Goal: Communication & Community: Answer question/provide support

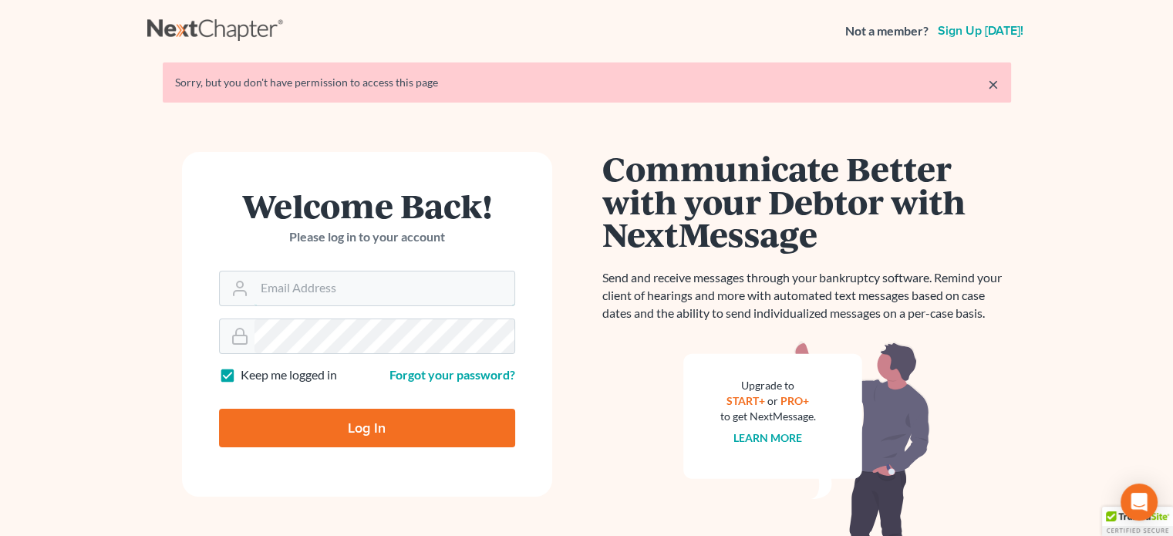
type input "[PERSON_NAME][EMAIL_ADDRESS][DOMAIN_NAME]"
click at [341, 425] on input "Log In" at bounding box center [367, 428] width 296 height 39
type input "Thinking..."
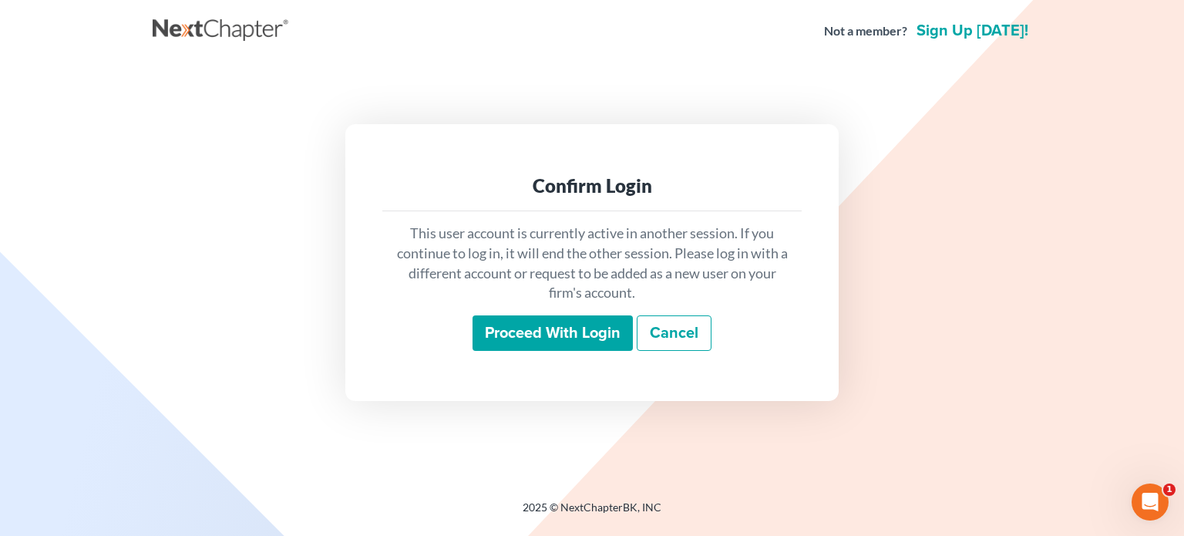
click at [505, 320] on input "Proceed with login" at bounding box center [553, 332] width 160 height 35
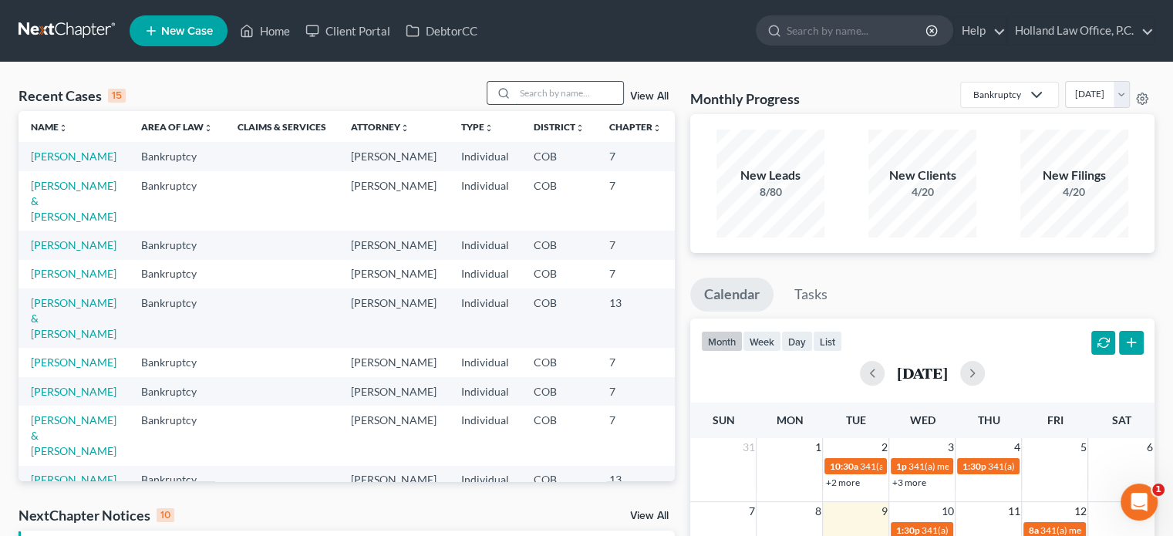
click at [565, 86] on input "search" at bounding box center [569, 93] width 108 height 22
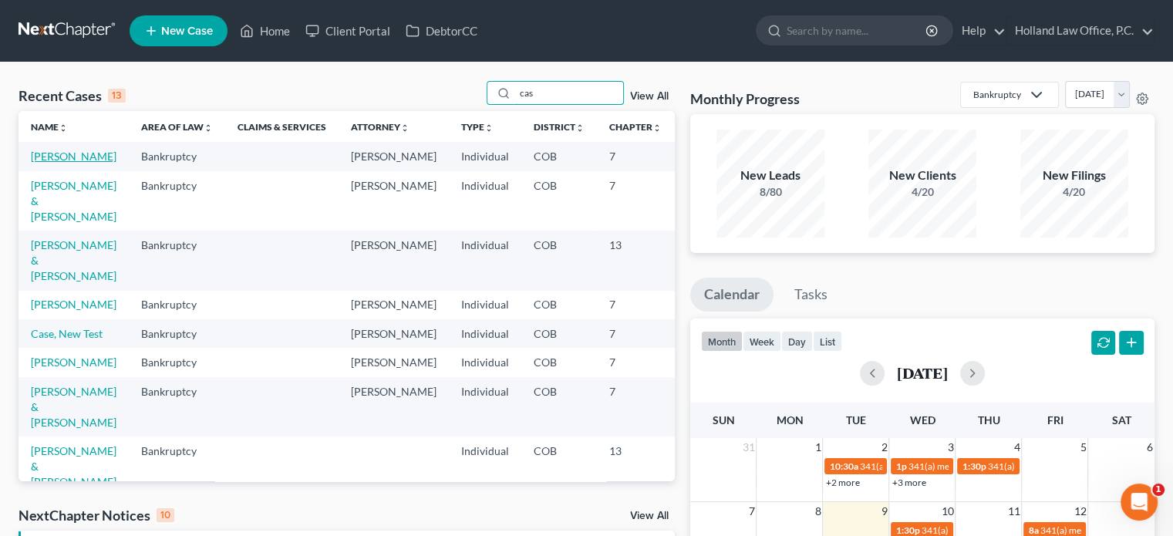
type input "cas"
click at [54, 159] on link "Gallardo, Casandra" at bounding box center [74, 156] width 86 height 13
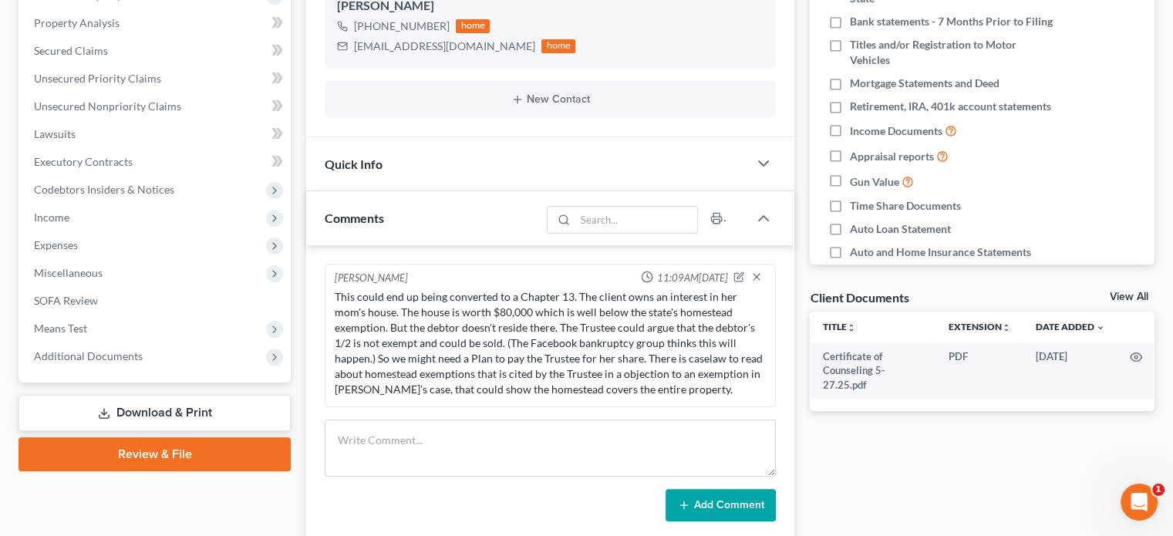
scroll to position [386, 0]
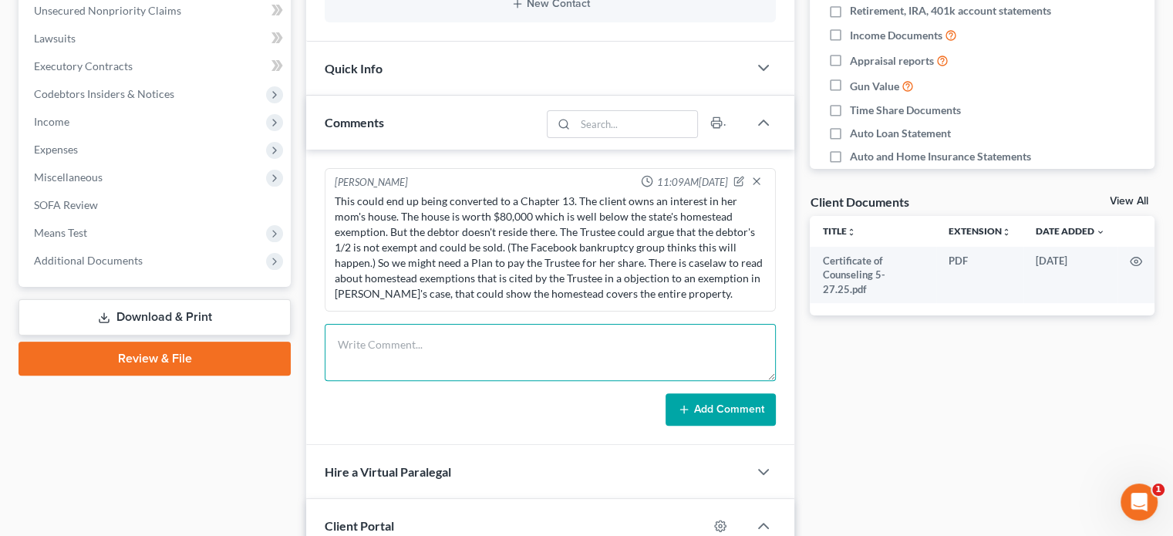
click at [382, 342] on textarea at bounding box center [550, 352] width 451 height 57
paste textarea "Under U.S. federal and Colorado law, a bankruptcy trustee may sell a home co-ow…"
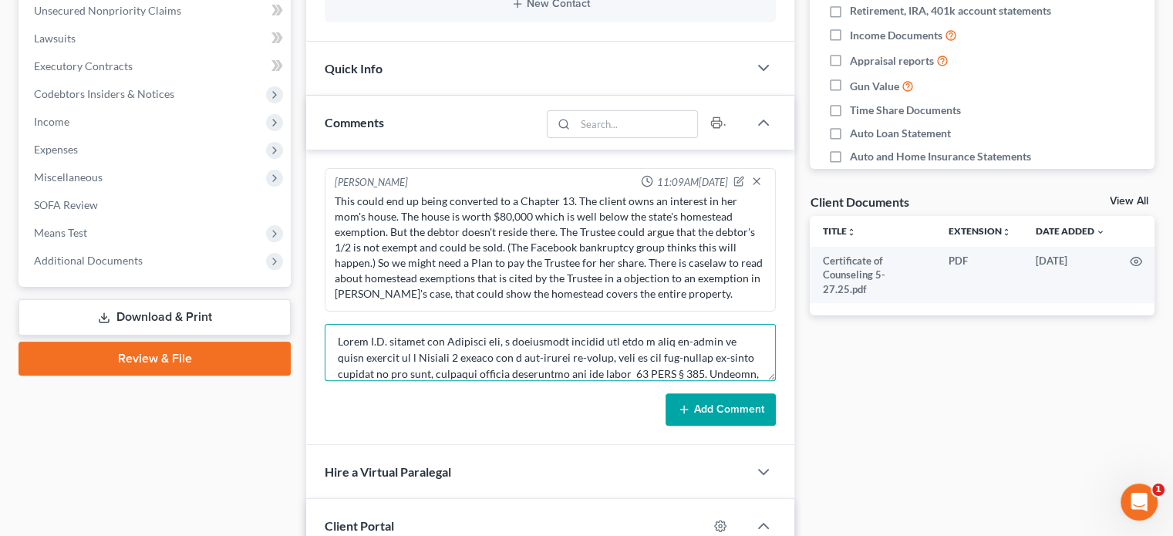
scroll to position [0, 0]
click at [341, 345] on textarea at bounding box center [550, 352] width 451 height 57
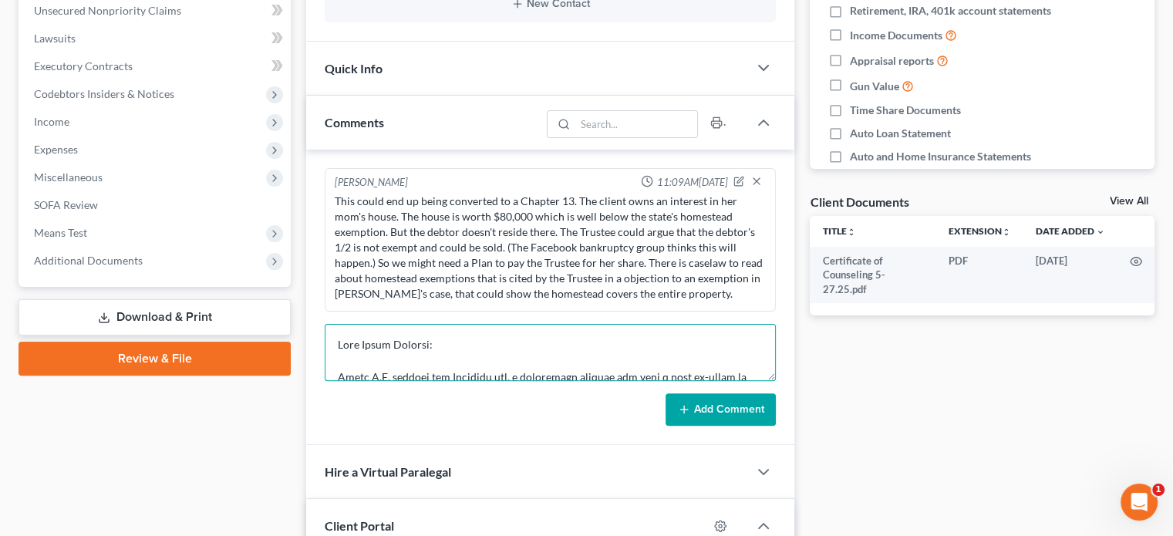
scroll to position [3, 0]
type textarea "From Lexis Protege: Under U.S. federal and Colorado law, a bankruptcy trustee m…"
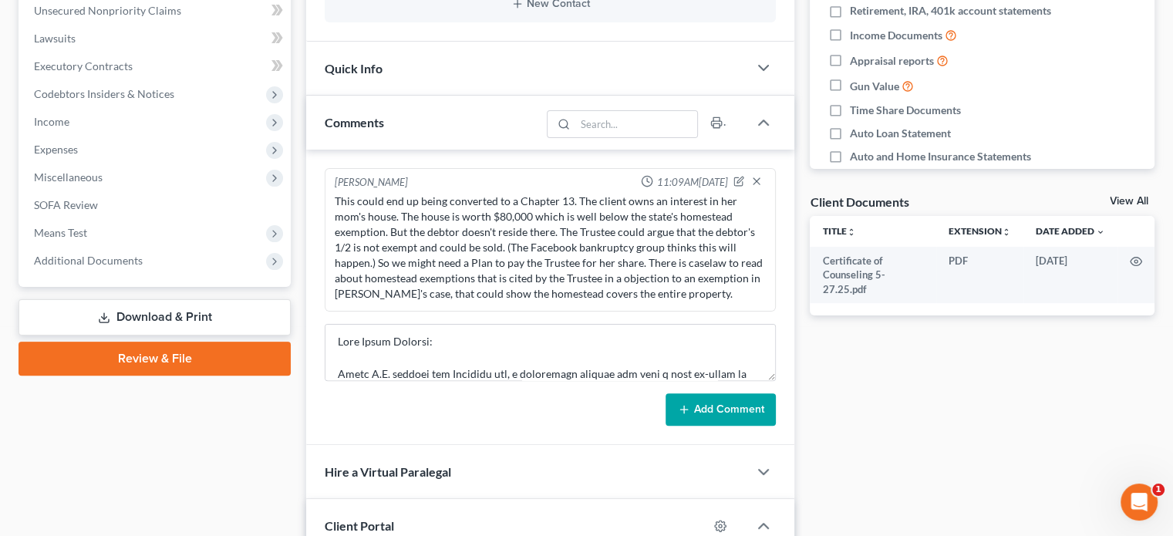
click at [737, 403] on button "Add Comment" at bounding box center [721, 409] width 110 height 32
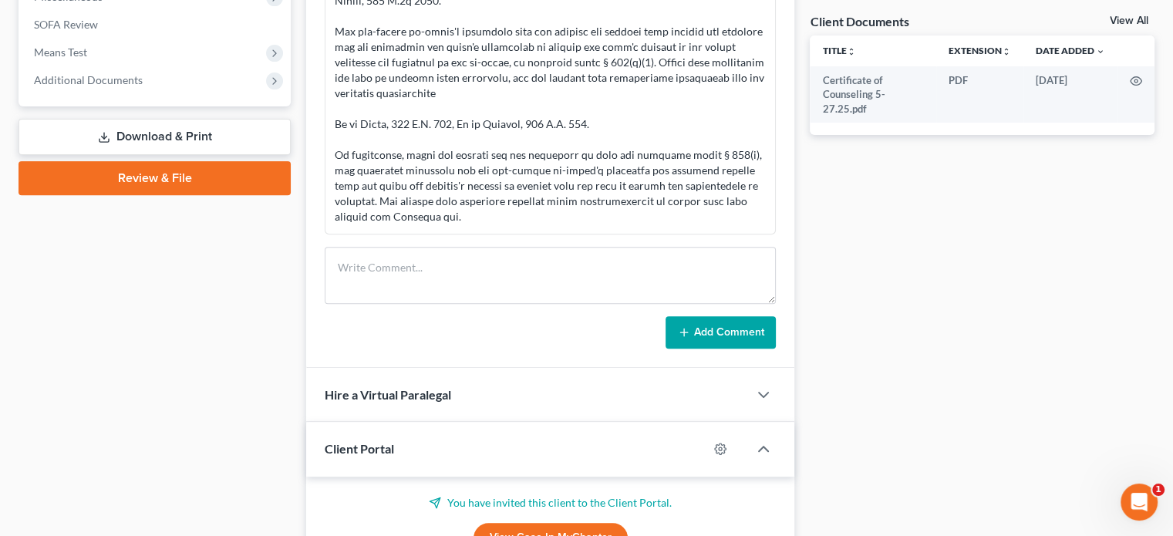
scroll to position [540, 0]
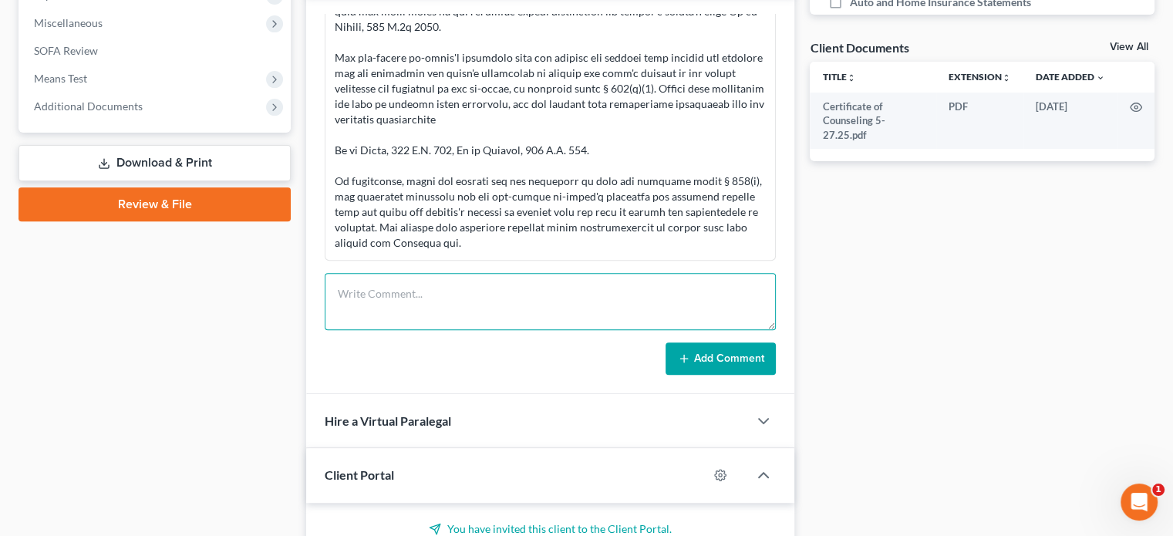
click at [352, 286] on textarea at bounding box center [550, 301] width 451 height 57
paste textarea "In re PruittIn re Pruitt, 829 F.2d 1002, 1003 (10th Cir. 1987)"
click at [388, 288] on textarea "In re PruittIn re Pruitt, 829 F.2d 1002, 1003 (10th Cir. 1987)" at bounding box center [550, 301] width 451 height 57
click at [581, 291] on textarea "In re Pruitt, 829 F.2d 1002, 1003 (10th Cir. 1987)" at bounding box center [550, 301] width 451 height 57
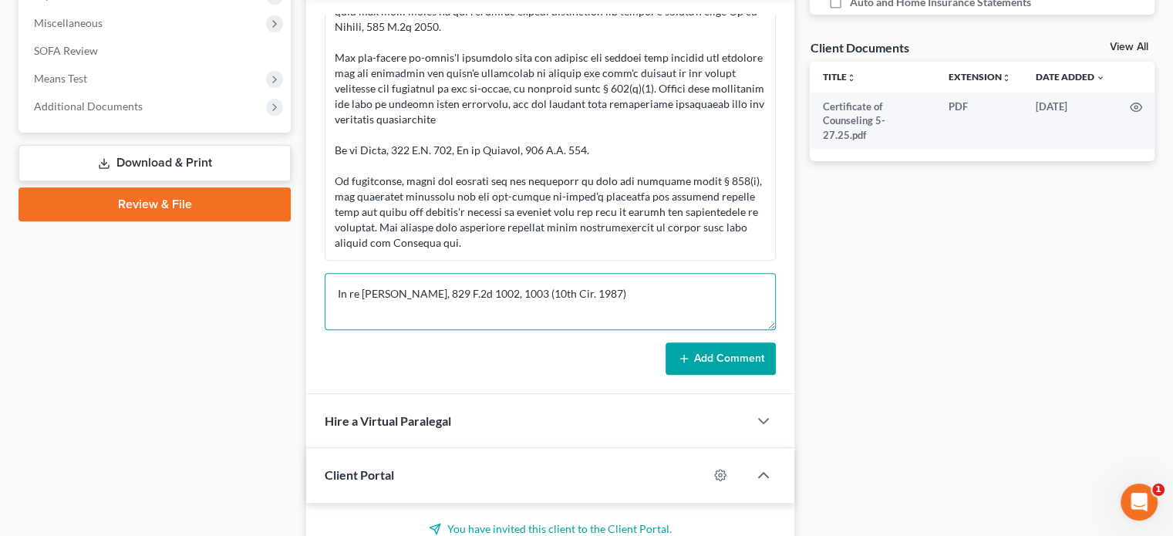
click at [341, 311] on textarea "In re Pruitt, 829 F.2d 1002, 1003 (10th Cir. 1987)" at bounding box center [550, 301] width 451 height 57
paste textarea "Opinion [*1003] The debtor Edsel L. Pruitt filed a voluntary petition for bankr…"
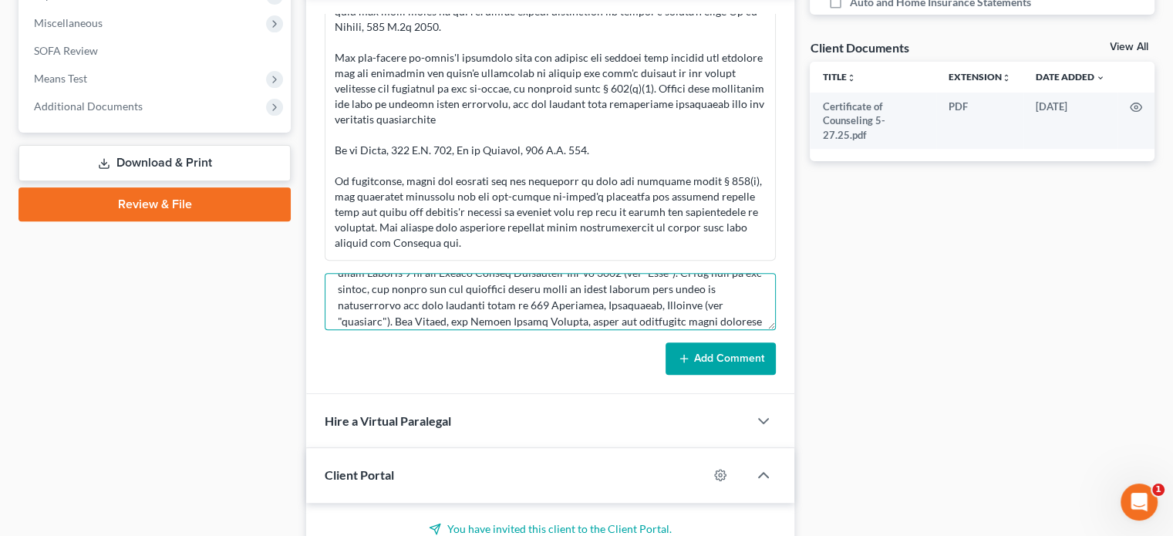
scroll to position [0, 0]
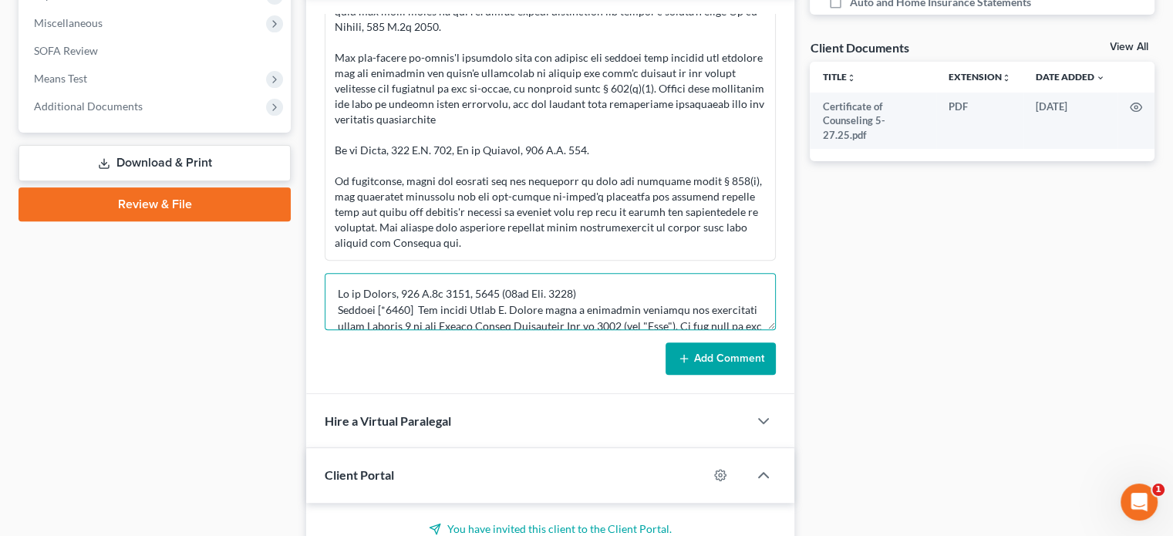
click at [577, 285] on textarea at bounding box center [550, 301] width 451 height 57
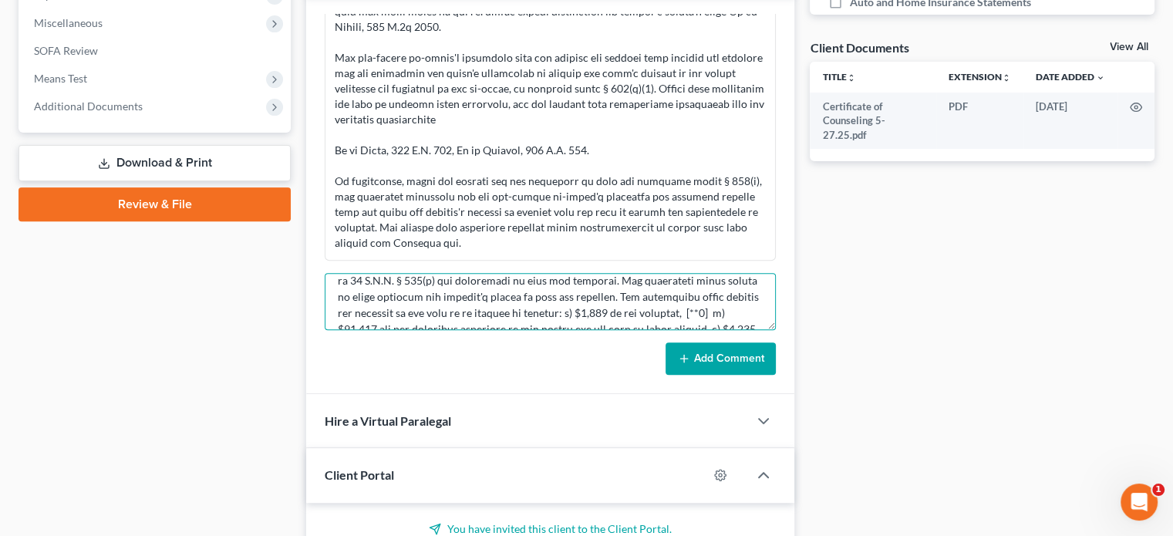
scroll to position [154, 0]
type textarea "In re Pruitt, 829 F.2d 1002, 1003 (10th Cir. 1987) Opinion [*1003] The debtor E…"
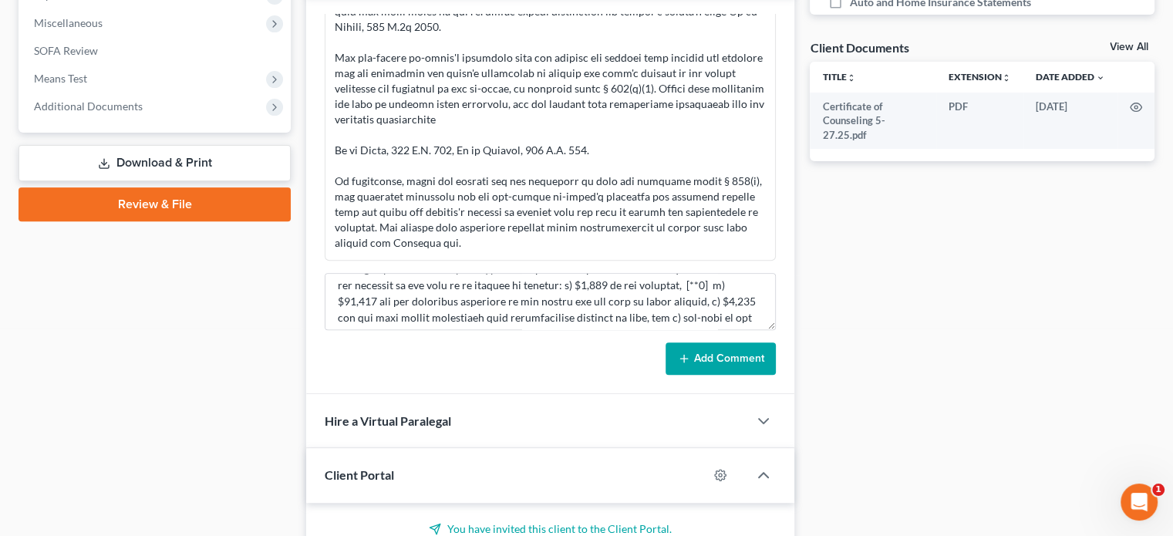
click at [719, 360] on button "Add Comment" at bounding box center [721, 358] width 110 height 32
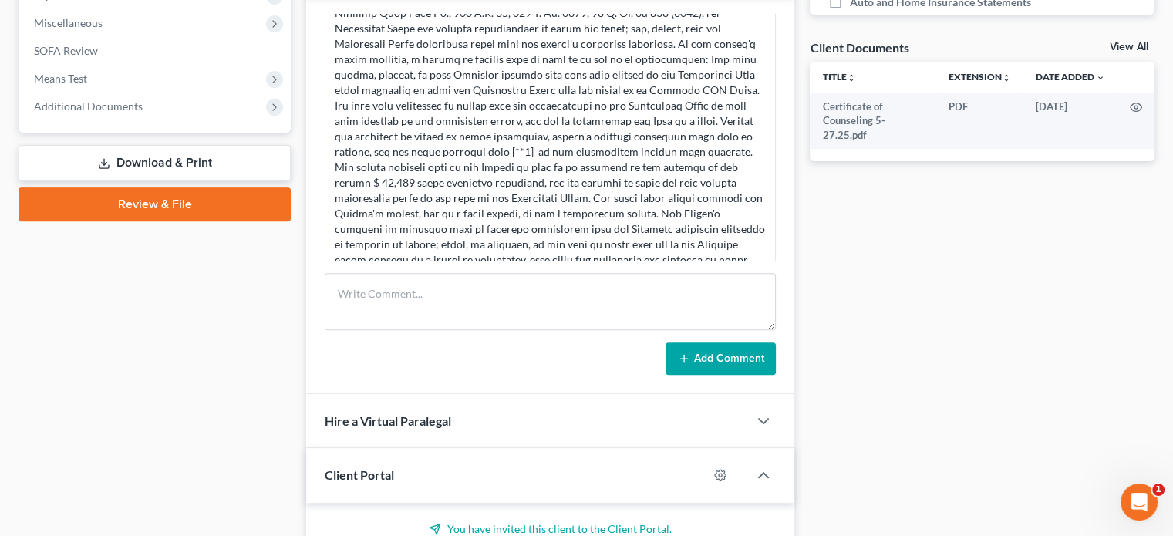
scroll to position [1474, 0]
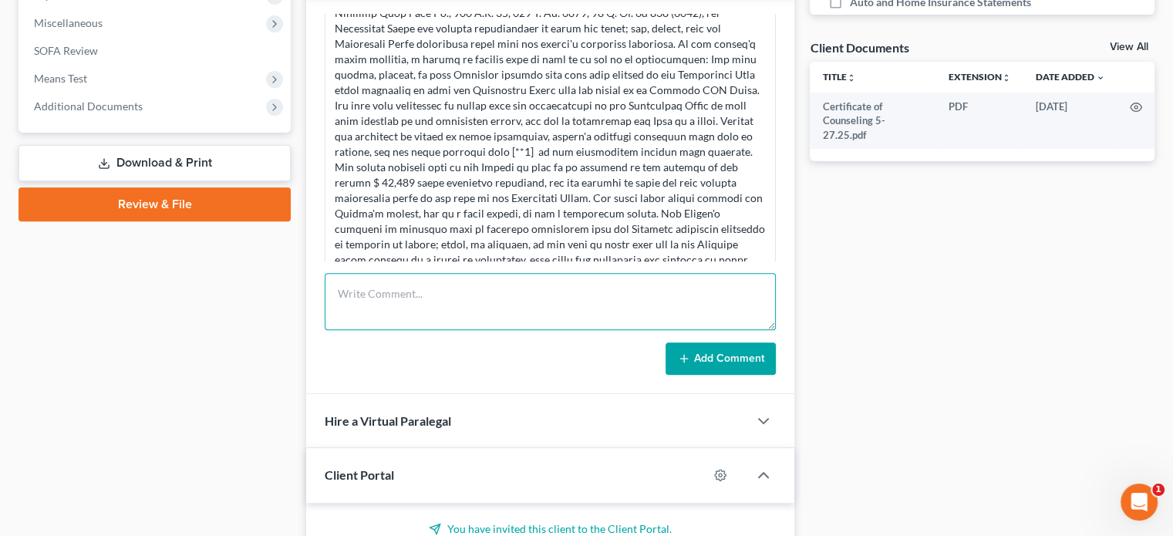
click at [424, 296] on textarea at bounding box center [550, 301] width 451 height 57
click at [352, 289] on textarea at bounding box center [550, 301] width 451 height 57
paste textarea "I am convinced whether Colorado realty is jointly or singly owned, there is onl…"
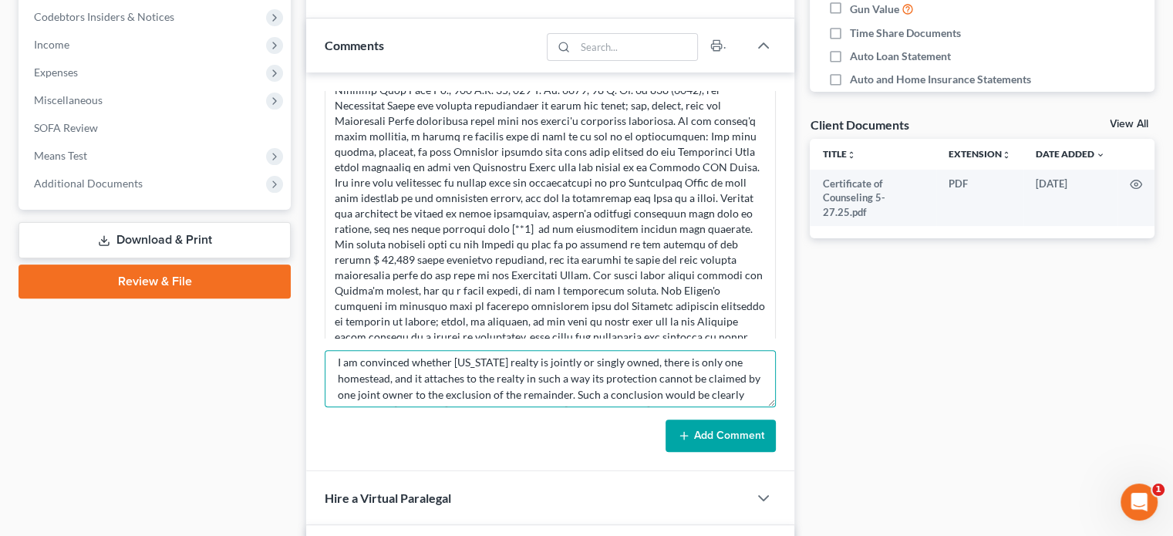
scroll to position [0, 0]
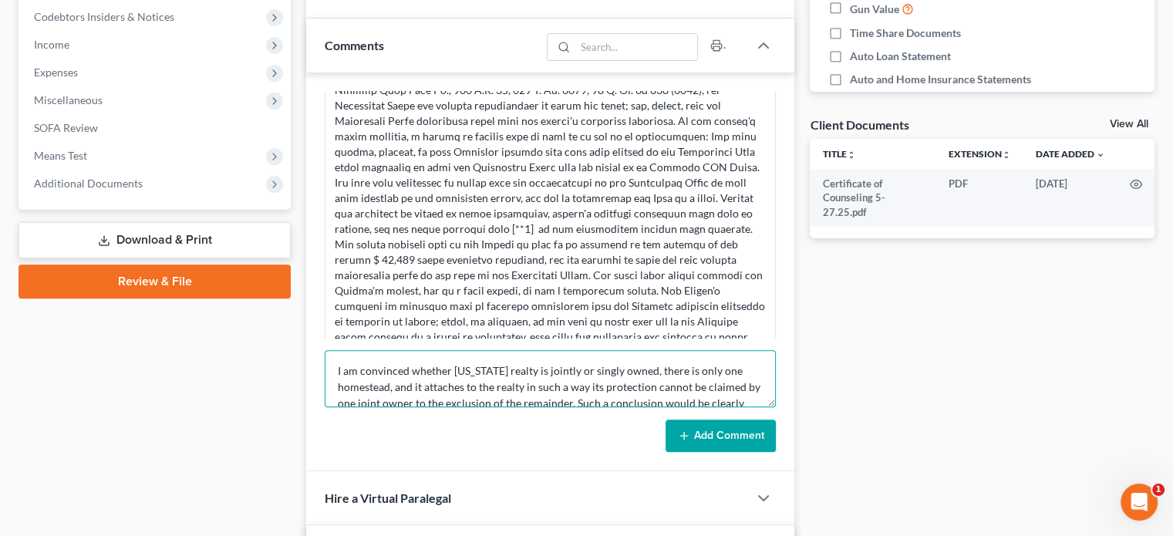
click at [336, 366] on textarea "I am convinced whether Colorado realty is jointly or singly owned, there is onl…" at bounding box center [550, 378] width 451 height 57
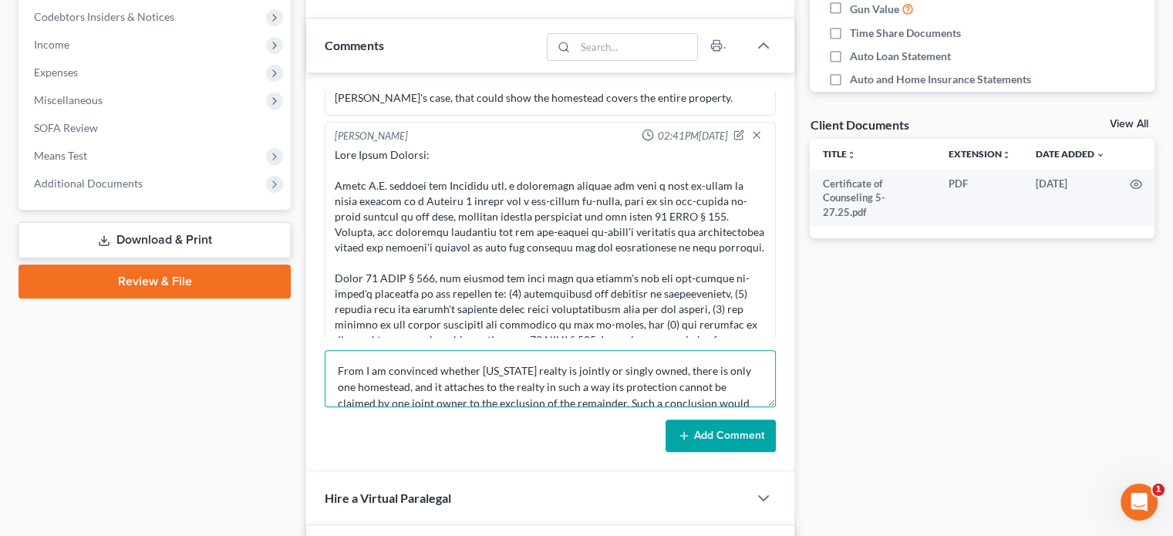
scroll to position [77, 0]
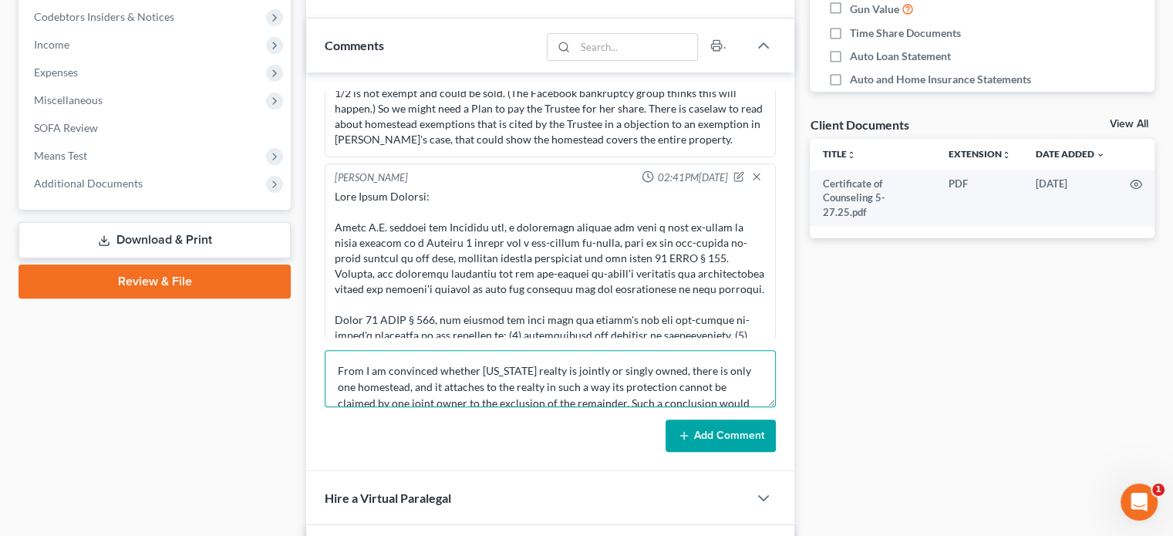
click at [364, 368] on textarea "From I am convinced whether Colorado realty is jointly or singly owned, there i…" at bounding box center [550, 378] width 451 height 57
paste textarea "The bankruptcy court issued an order granting the trustee's motion to sell the …"
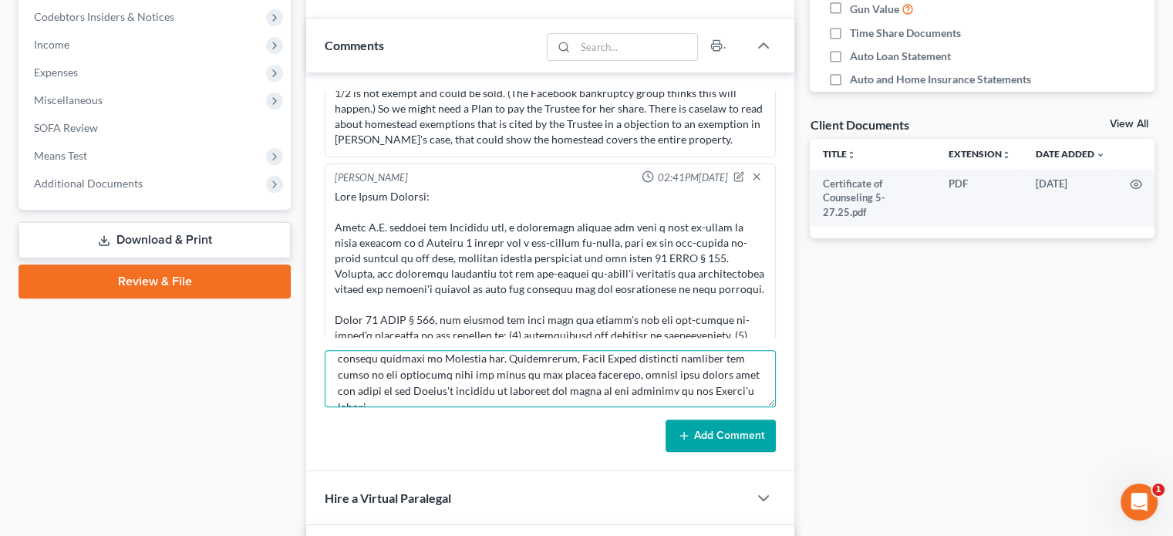
scroll to position [275, 0]
click at [708, 390] on textarea at bounding box center [550, 378] width 451 height 57
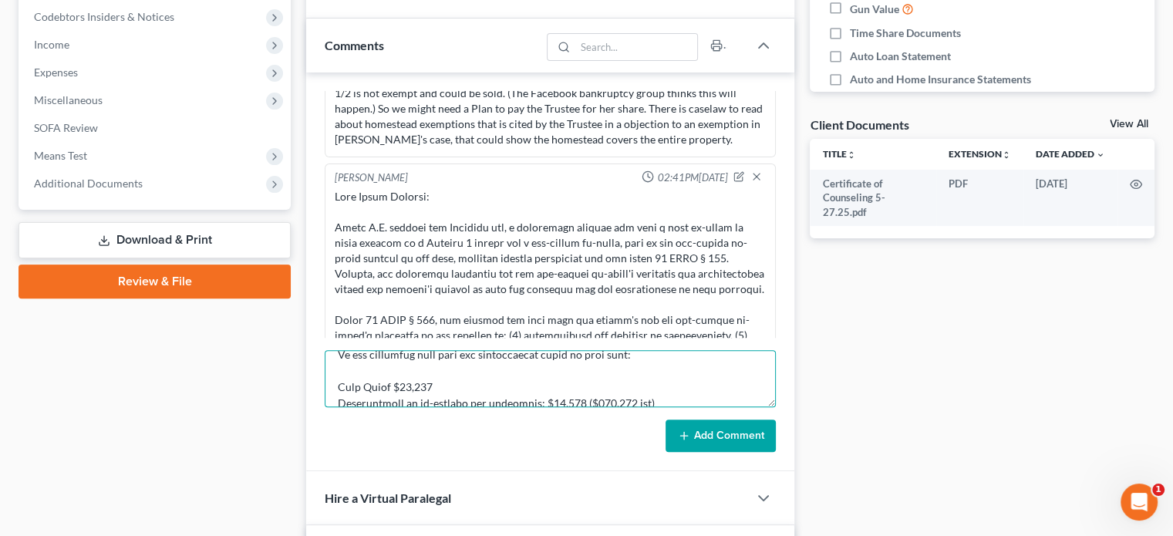
scroll to position [392, 0]
click at [460, 359] on textarea at bounding box center [550, 378] width 451 height 57
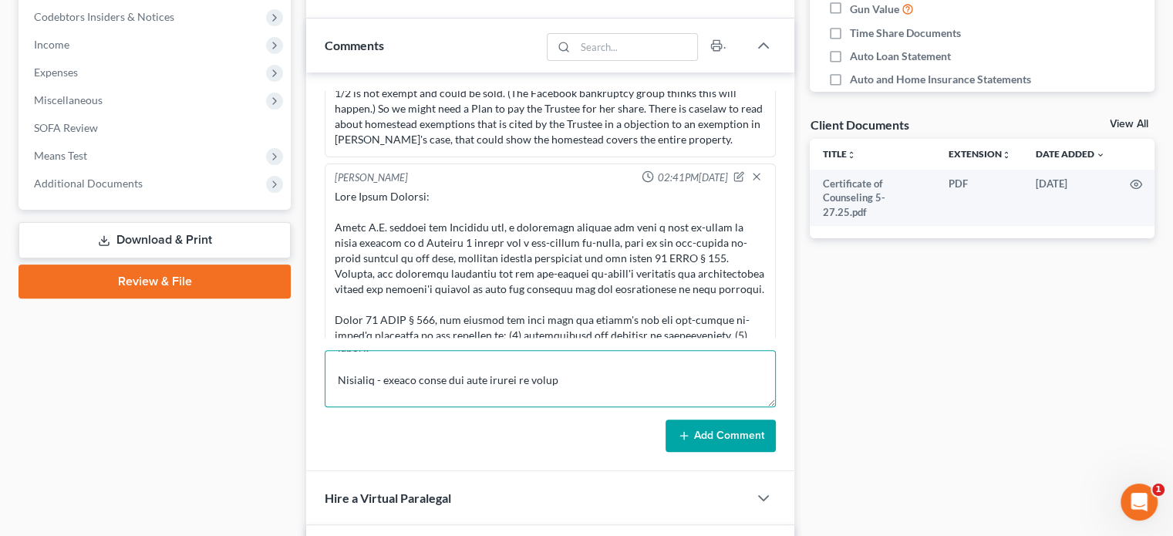
scroll to position [330, 0]
click at [340, 376] on textarea at bounding box center [550, 378] width 451 height 57
click at [581, 365] on textarea at bounding box center [550, 378] width 451 height 57
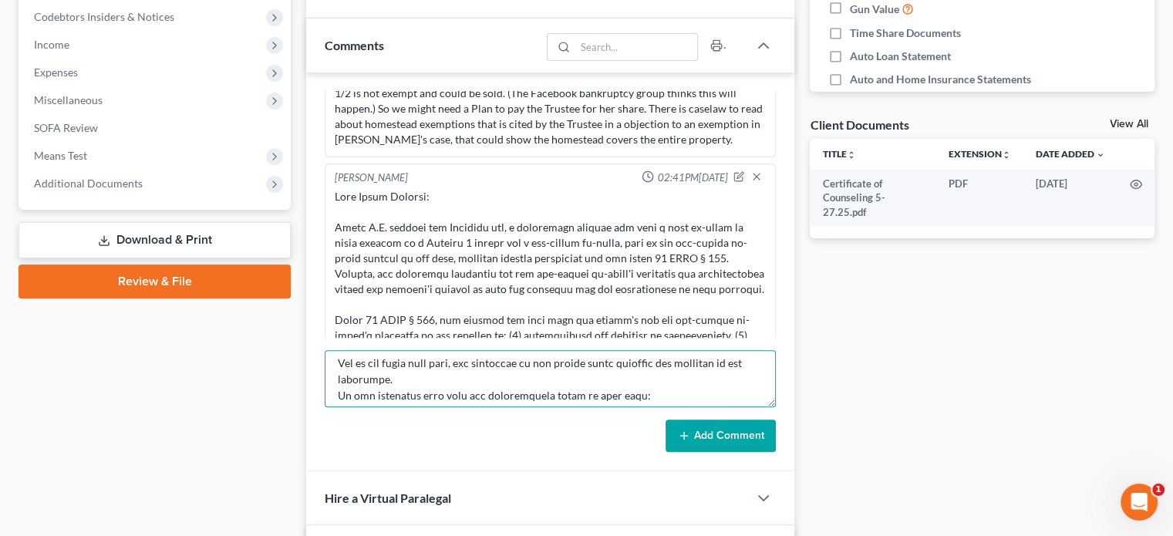
scroll to position [346, 0]
click at [428, 397] on textarea at bounding box center [550, 378] width 451 height 57
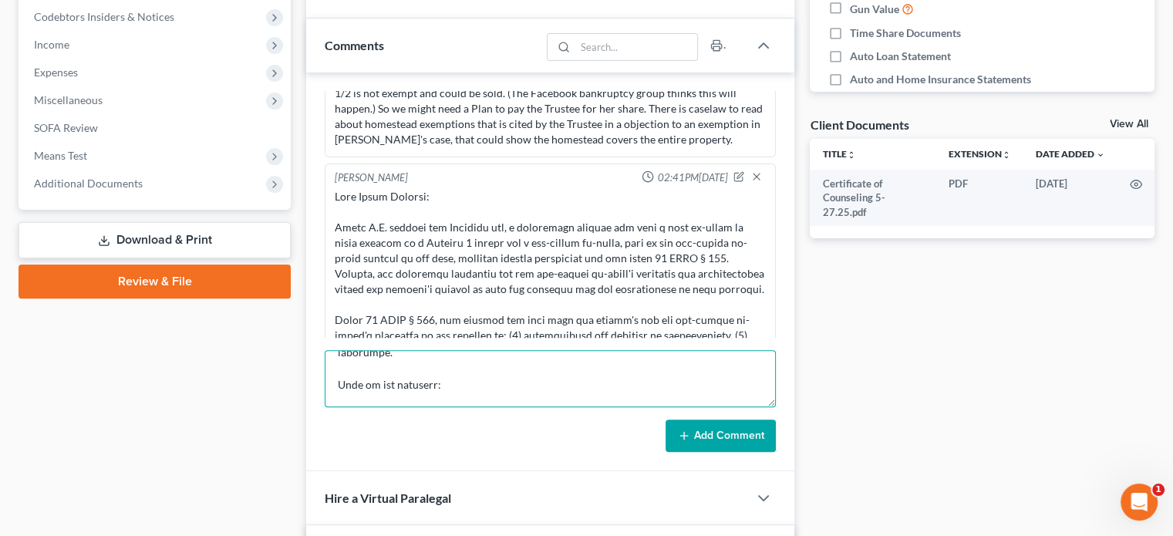
scroll to position [424, 0]
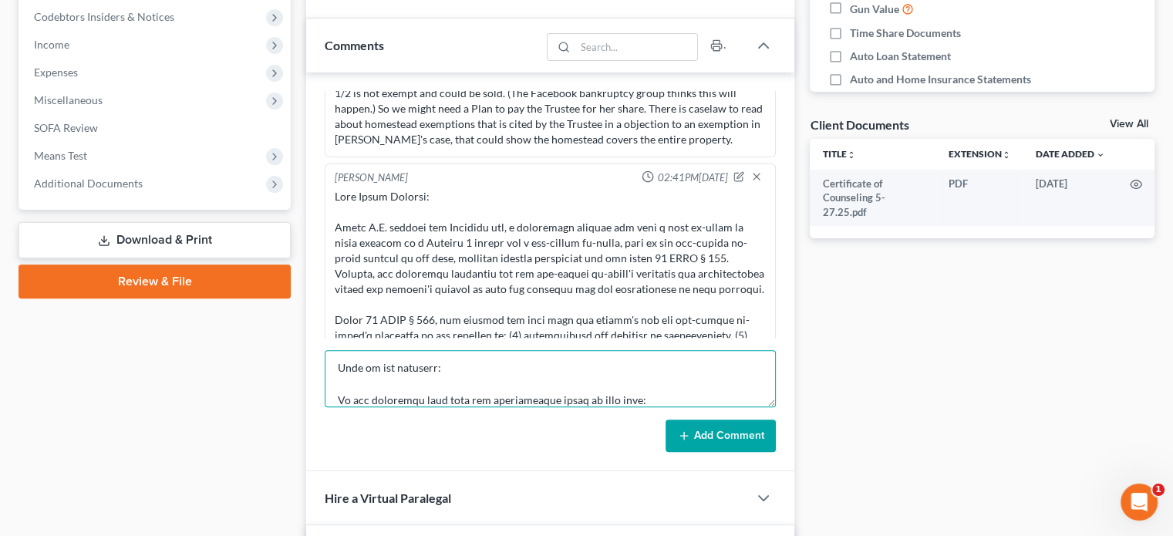
click at [622, 385] on textarea at bounding box center [550, 378] width 451 height 57
click at [608, 383] on textarea at bounding box center [550, 378] width 451 height 57
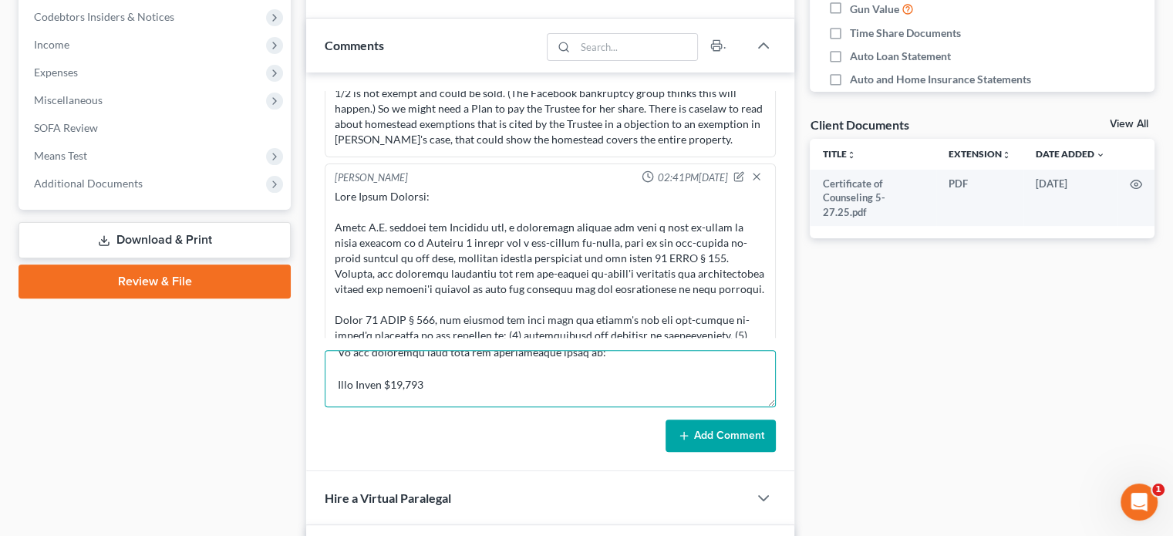
scroll to position [488, 0]
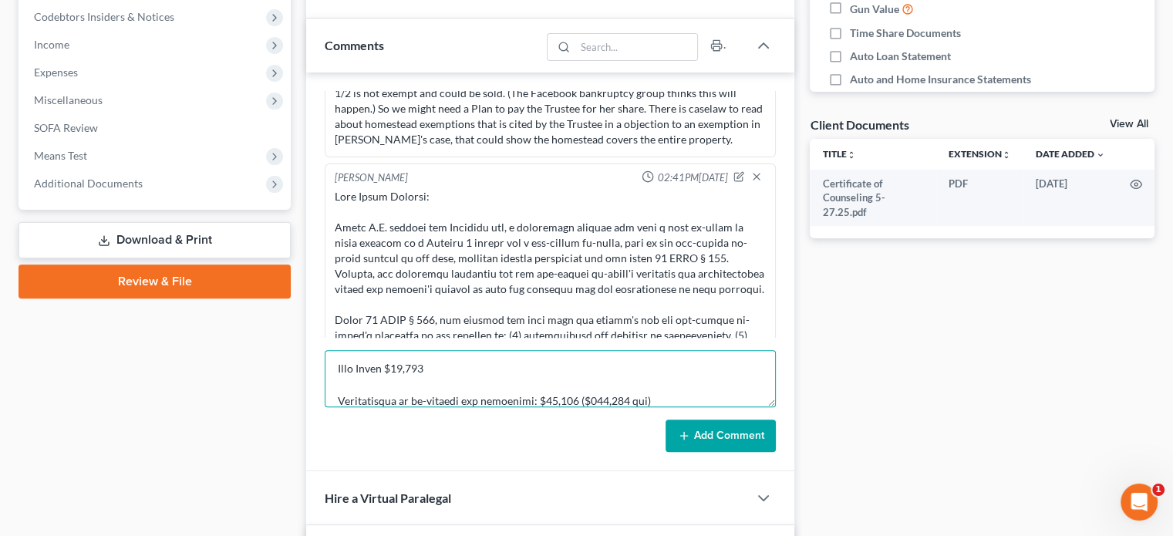
click at [655, 382] on textarea at bounding box center [550, 378] width 451 height 57
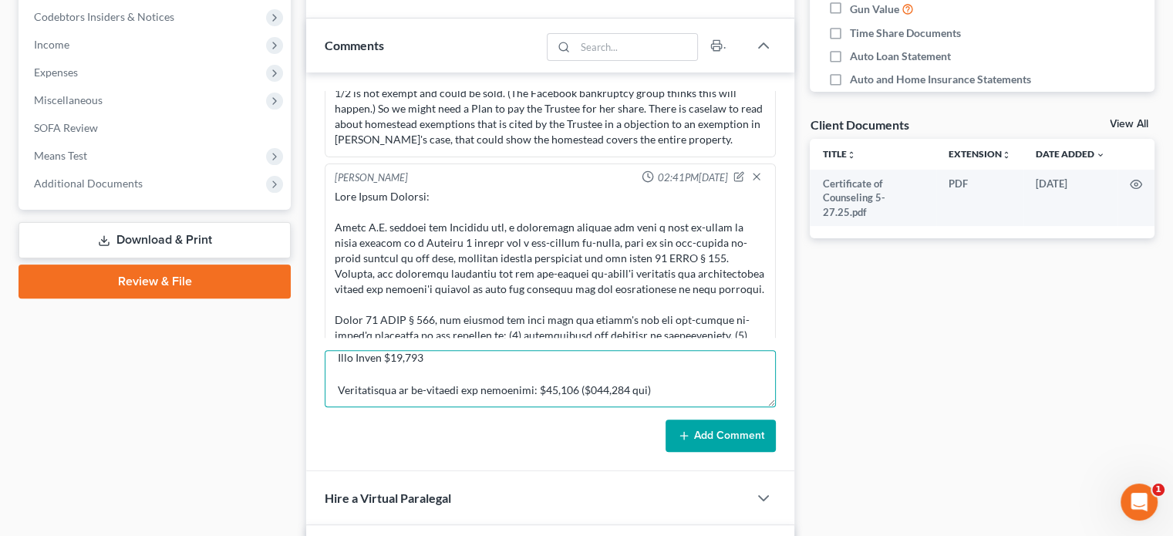
scroll to position [502, 0]
click at [340, 389] on textarea at bounding box center [550, 378] width 451 height 57
click at [660, 366] on textarea at bounding box center [550, 378] width 451 height 57
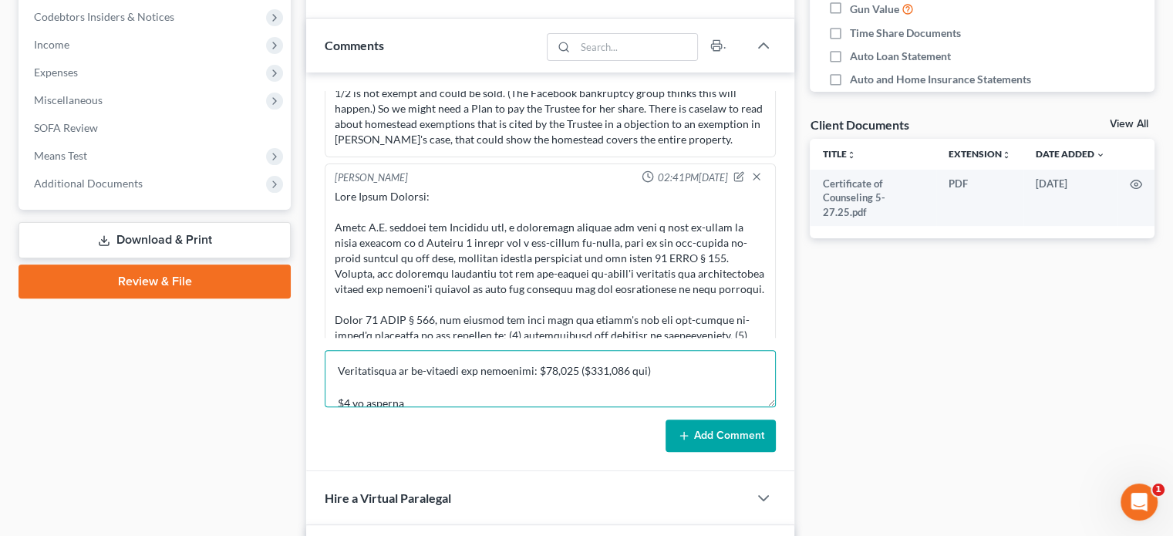
click at [420, 387] on textarea at bounding box center [550, 378] width 451 height 57
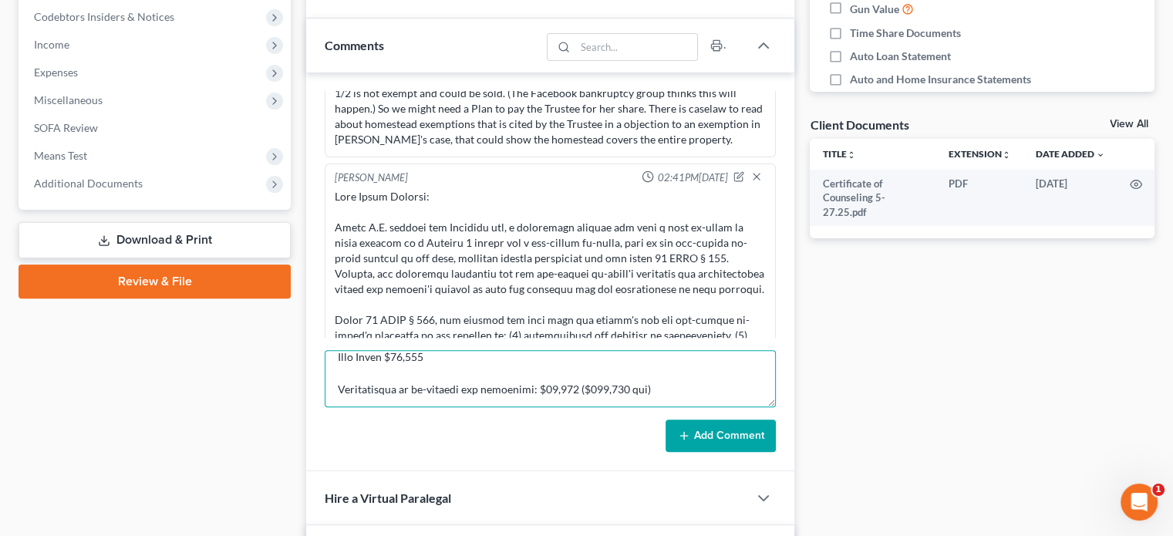
scroll to position [473, 0]
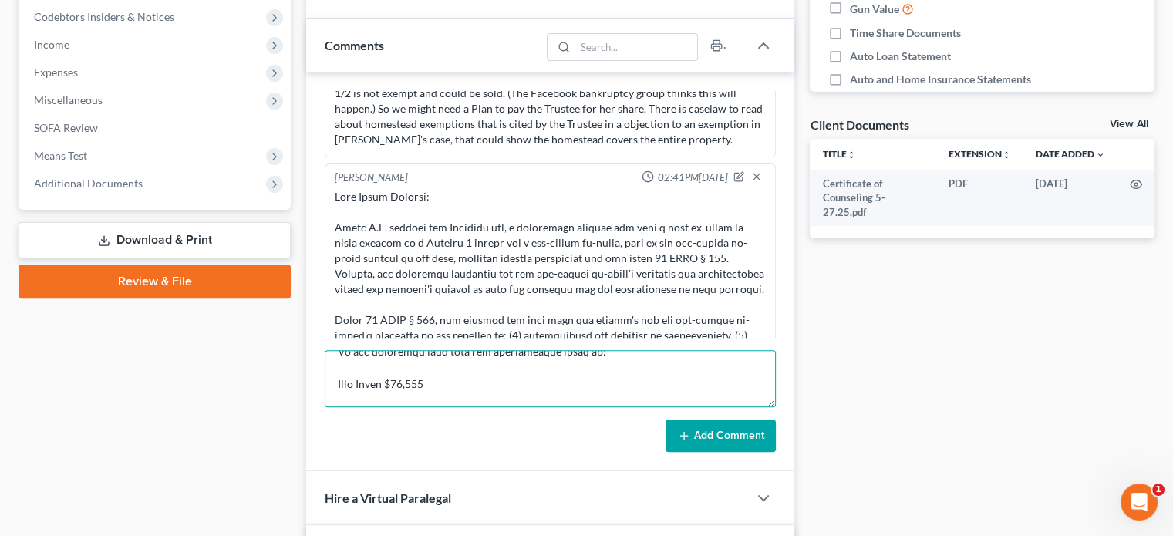
click at [460, 393] on textarea at bounding box center [550, 378] width 451 height 57
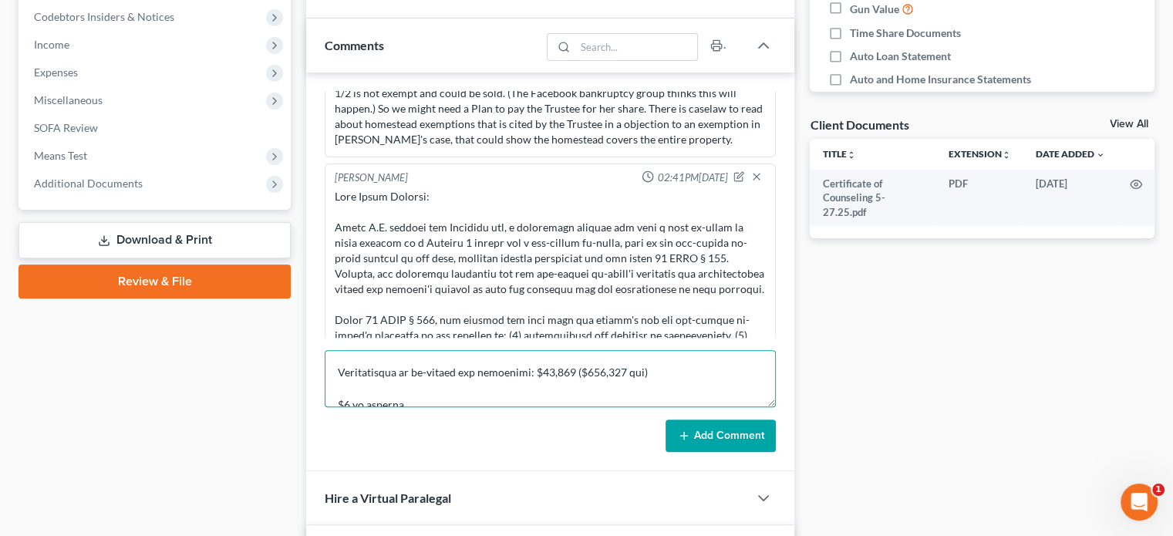
scroll to position [550, 0]
type textarea "From The bankruptcy court issued an order granting the trustee's motion to sell…"
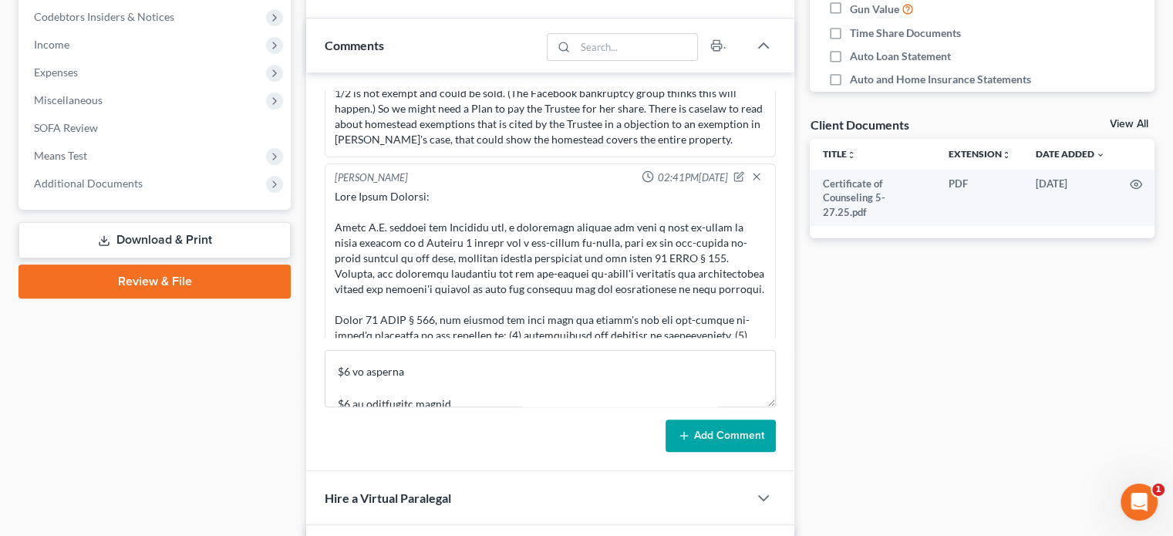
click at [728, 431] on button "Add Comment" at bounding box center [721, 436] width 110 height 32
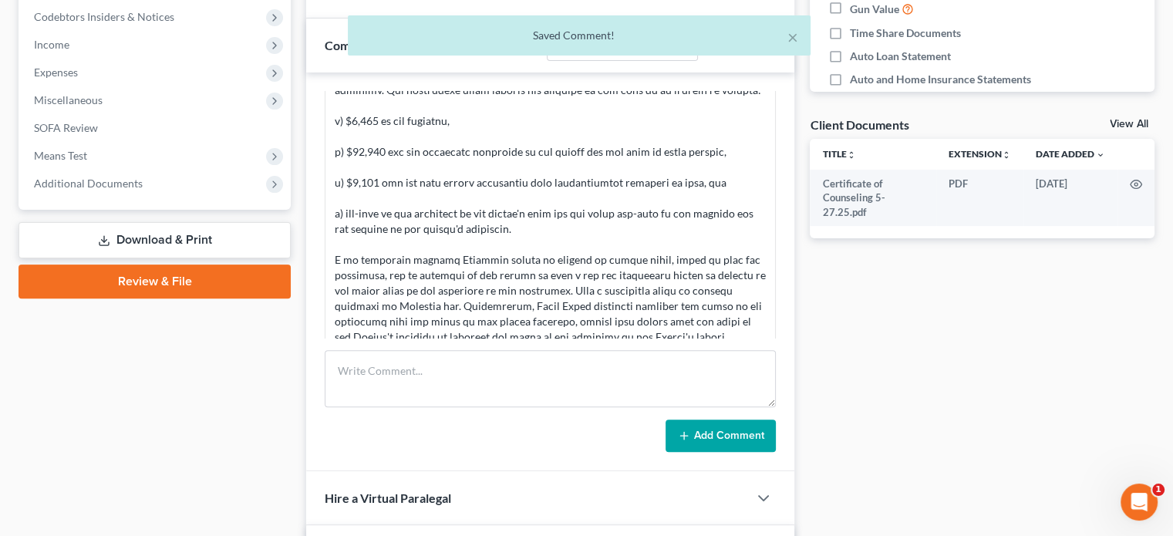
scroll to position [2596, 0]
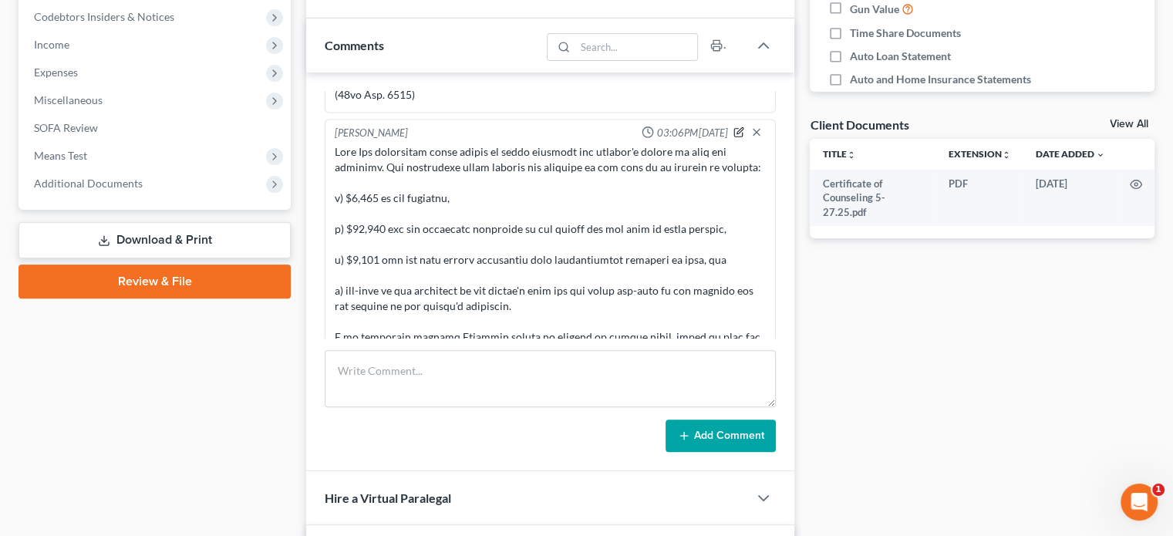
click at [737, 133] on icon "button" at bounding box center [740, 130] width 6 height 6
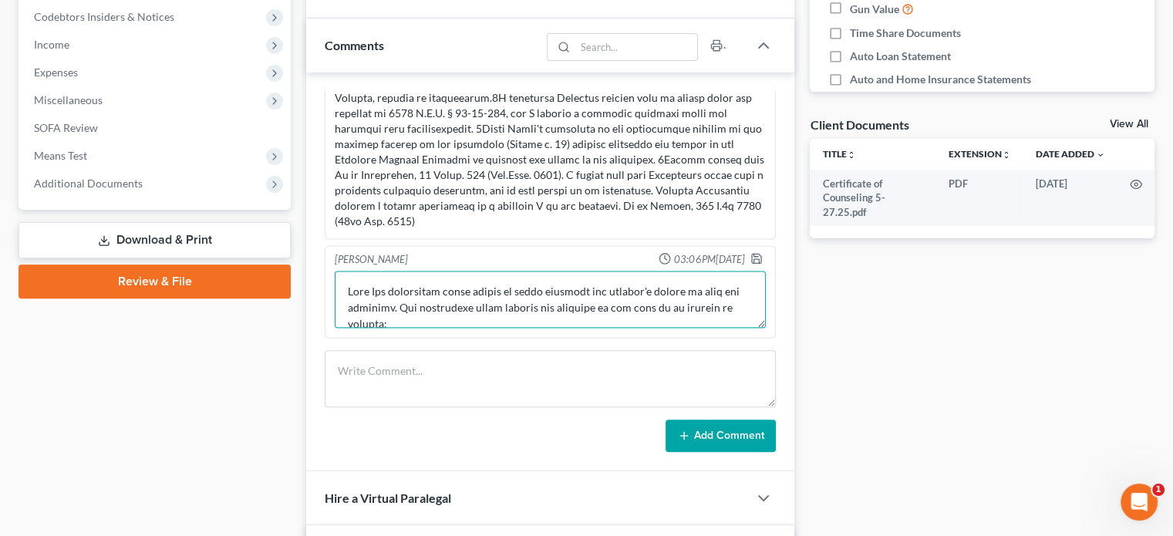
click at [376, 292] on textarea at bounding box center [550, 299] width 431 height 57
paste textarea "In re Pruitt, 829 F.2d 1002 (10th Cir. 1987)"
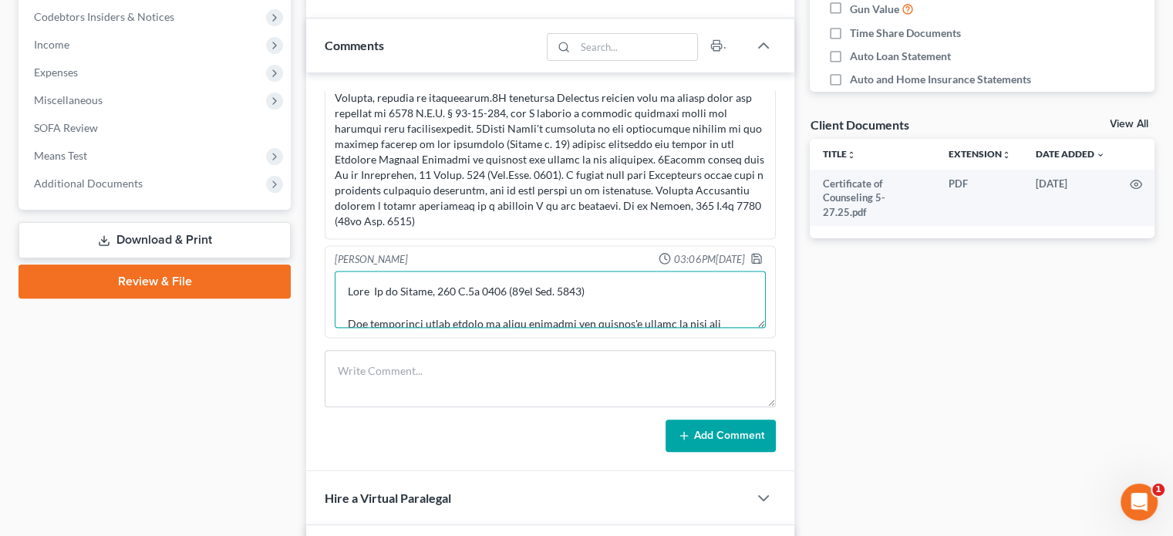
scroll to position [3, 0]
click at [376, 284] on textarea at bounding box center [550, 299] width 431 height 57
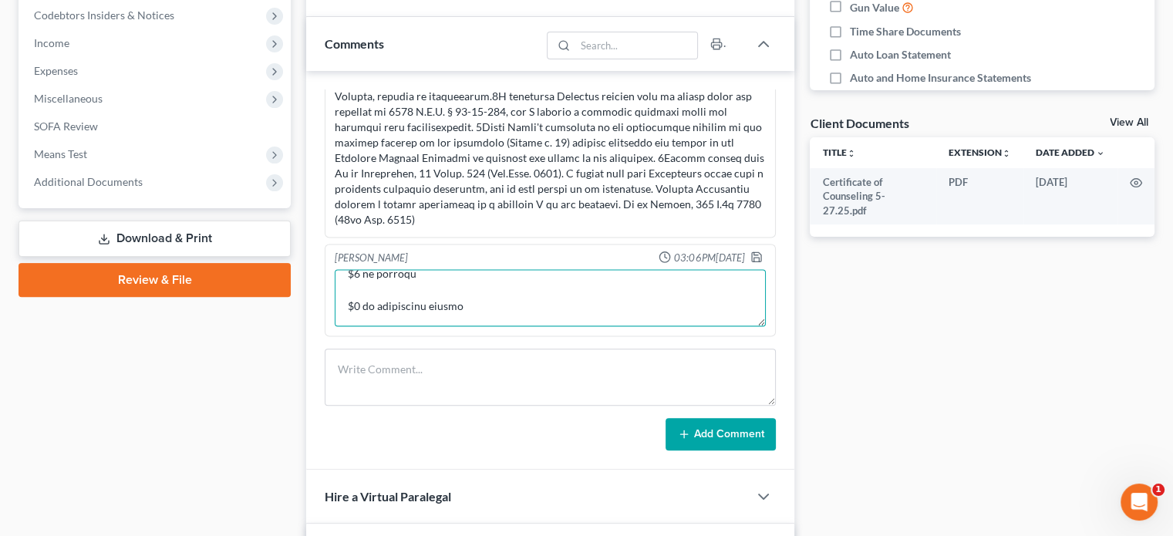
scroll to position [463, 0]
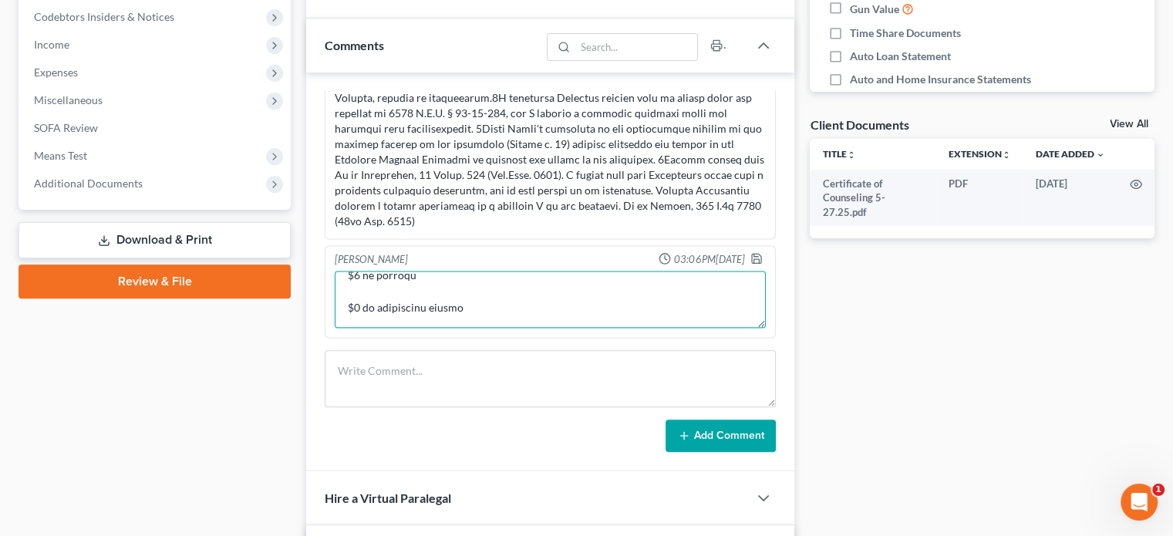
type textarea "In re Pruitt, 829 F.2d 1002 (10th Cir. 1987) The bankruptcy court issued an ord…"
